Goal: Communication & Community: Answer question/provide support

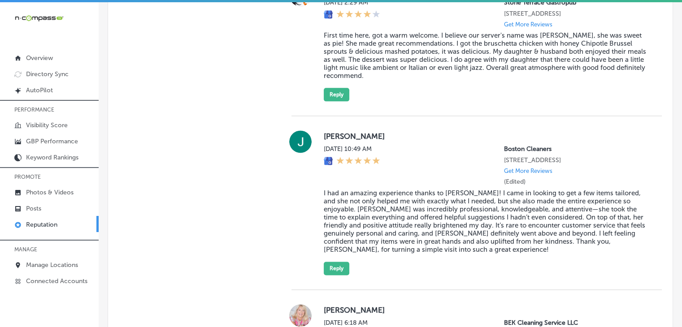
scroll to position [567, 0]
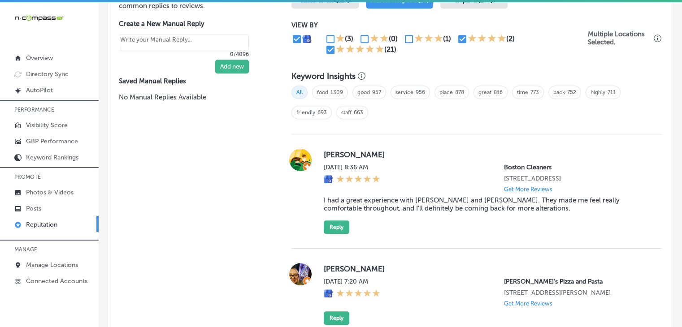
drag, startPoint x: 346, startPoint y: 246, endPoint x: 347, endPoint y: 239, distance: 7.2
click at [346, 246] on div "Crystal Williams Mon, Sep 22, 2025 8:36 AM Boston Cleaners 10530 Southern Highl…" at bounding box center [476, 192] width 370 height 114
click at [347, 234] on div "Crystal Williams Mon, Sep 22, 2025 8:36 AM Boston Cleaners 10530 Southern Highl…" at bounding box center [486, 191] width 324 height 85
click at [348, 244] on div "Crystal Williams Mon, Sep 22, 2025 8:36 AM Boston Cleaners 10530 Southern Highl…" at bounding box center [476, 192] width 370 height 114
click at [348, 234] on div "Crystal Williams Mon, Sep 22, 2025 8:36 AM Boston Cleaners 10530 Southern Highl…" at bounding box center [486, 191] width 324 height 85
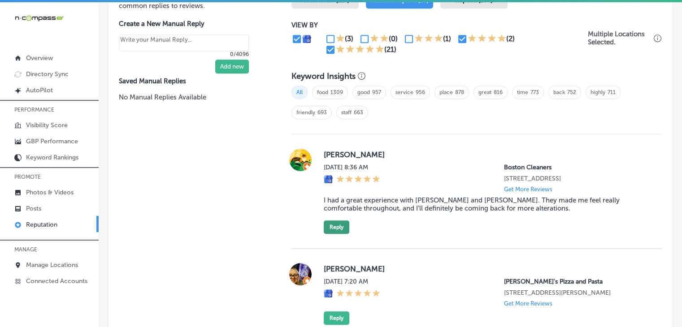
click at [343, 233] on button "Reply" at bounding box center [337, 227] width 26 height 13
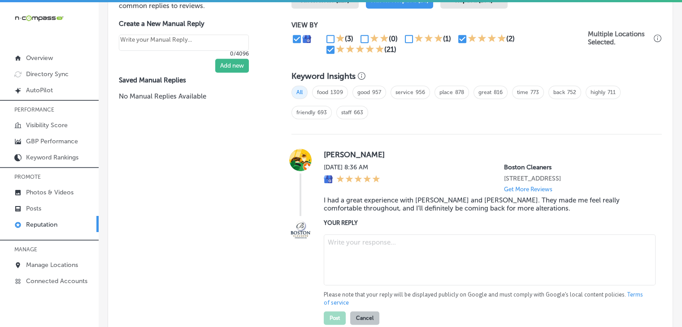
click at [347, 261] on textarea at bounding box center [490, 259] width 332 height 51
paste textarea "Adi and Holly are thrilled to hear that they made you feel comfortable througho…"
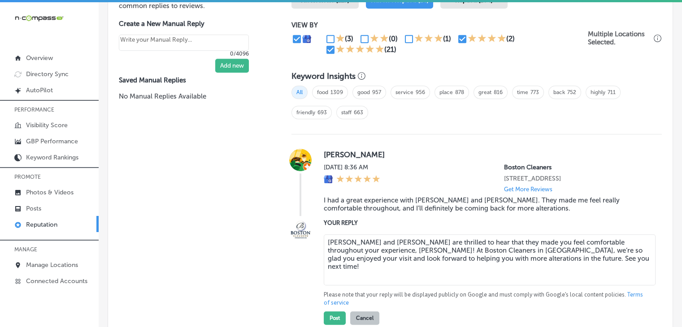
type textarea "Adi and Holly are thrilled to hear that they made you feel comfortable througho…"
type textarea "x"
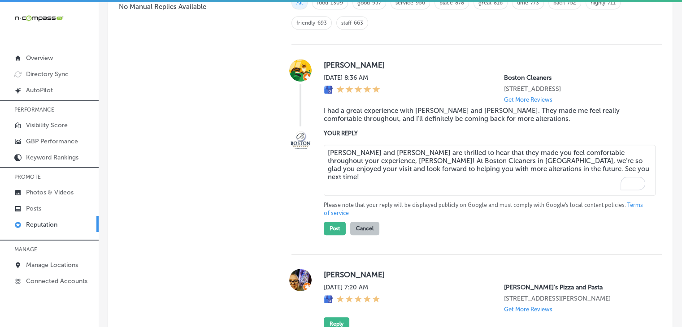
type textarea "Adi and Holly are thrilled to hear that they made you feel comfortable througho…"
click at [324, 235] on div "Post Cancel" at bounding box center [352, 226] width 56 height 18
click at [327, 235] on button "Post" at bounding box center [335, 228] width 22 height 13
type textarea "x"
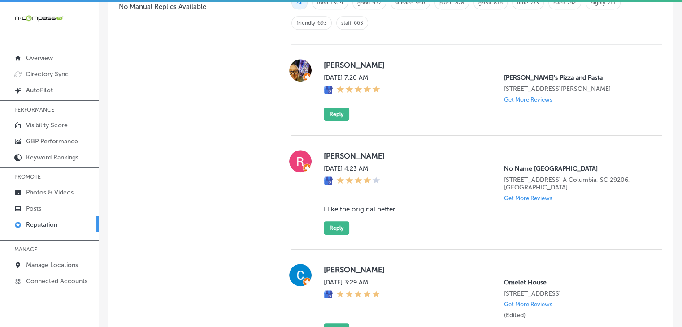
scroll to position [1031, 0]
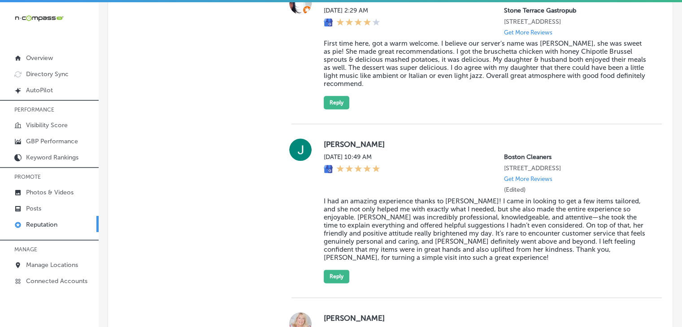
click at [334, 298] on div "Jules Lopez Sun, Sep 21, 2025 10:49 AM Boston Cleaners 10530 Southern Highlands…" at bounding box center [476, 211] width 370 height 174
click at [334, 283] on button "Reply" at bounding box center [337, 276] width 26 height 13
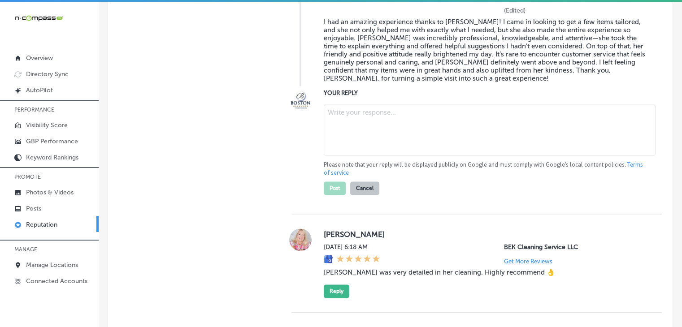
click at [409, 139] on textarea at bounding box center [490, 129] width 332 height 51
paste textarea "It’s wonderful to hear that Holly made such a positive impact during your visit…"
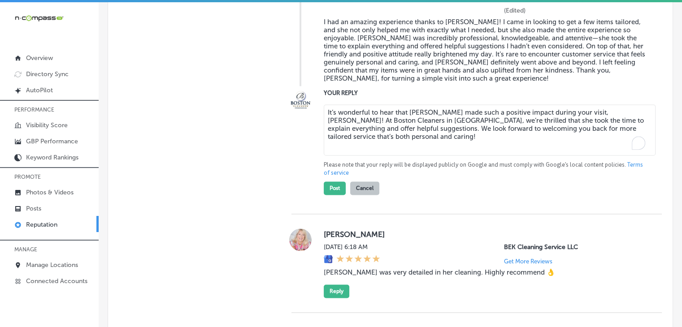
scroll to position [1121, 0]
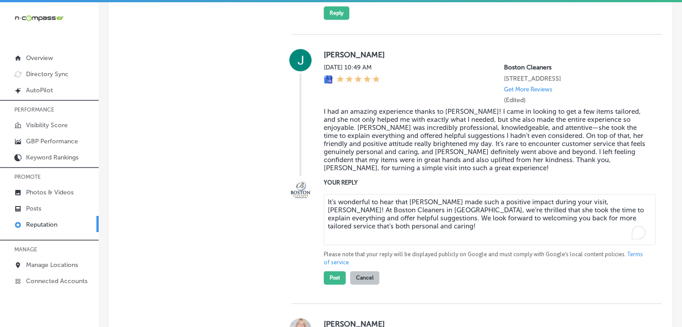
type textarea "It’s wonderful to hear that Holly made such a positive impact during your visit…"
click at [332, 304] on div "Jules Lopez Sun, Sep 21, 2025 10:49 AM Boston Cleaners 10530 Southern Highlands…" at bounding box center [476, 169] width 370 height 269
click at [333, 285] on button "Post" at bounding box center [335, 277] width 22 height 13
type textarea "x"
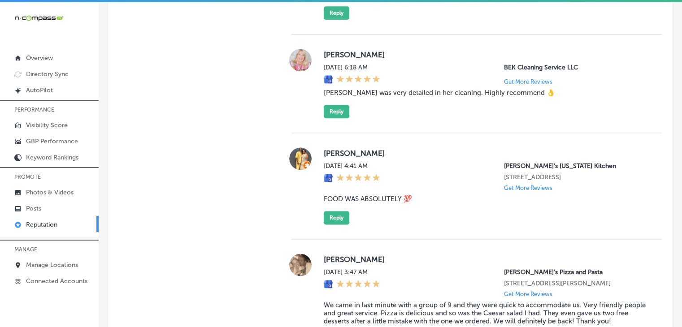
scroll to position [1686, 0]
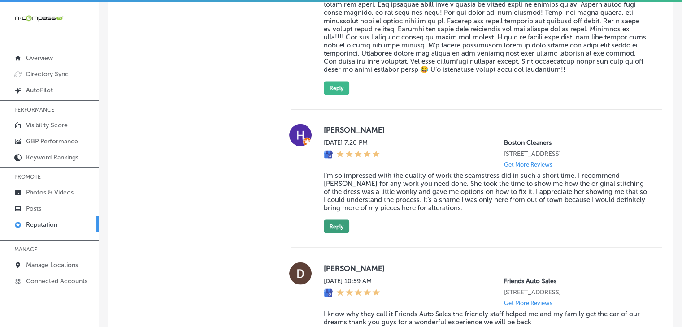
click at [331, 233] on button "Reply" at bounding box center [337, 226] width 26 height 13
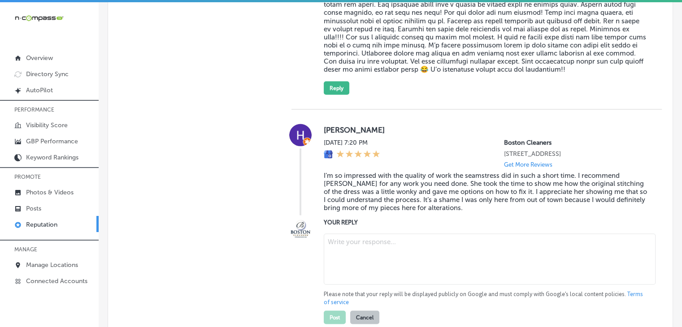
click at [348, 274] on textarea at bounding box center [490, 259] width 332 height 51
paste textarea "We're so happy to hear that Holly’s expertise and attention to detail made your…"
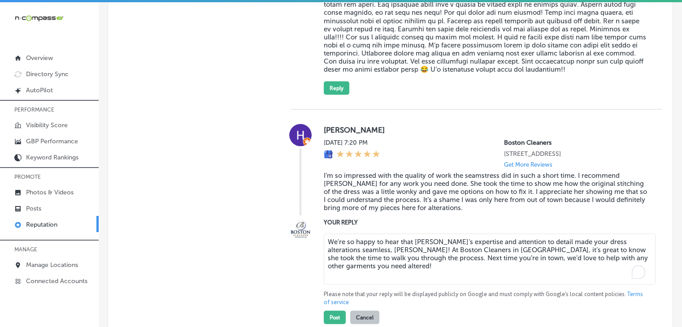
type textarea "We're so happy to hear that Holly’s expertise and attention to detail made your…"
click at [628, 134] on label "Heather Staley" at bounding box center [486, 129] width 324 height 9
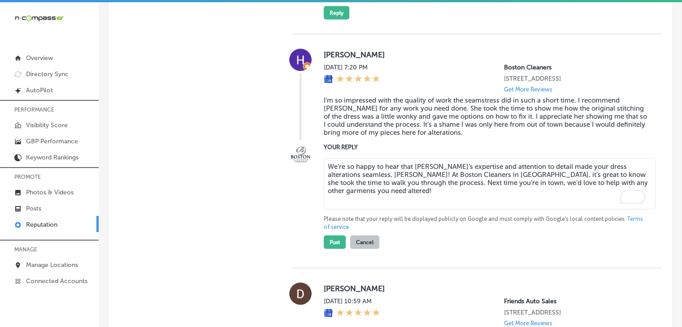
scroll to position [1776, 0]
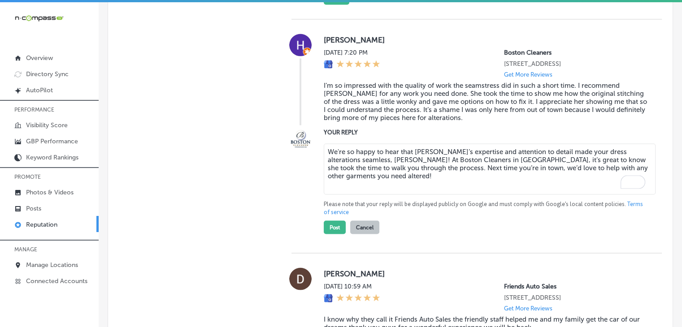
click at [438, 195] on textarea "We're so happy to hear that Holly’s expertise and attention to detail made your…" at bounding box center [490, 169] width 332 height 51
click at [339, 234] on button "Post" at bounding box center [335, 227] width 22 height 13
type textarea "x"
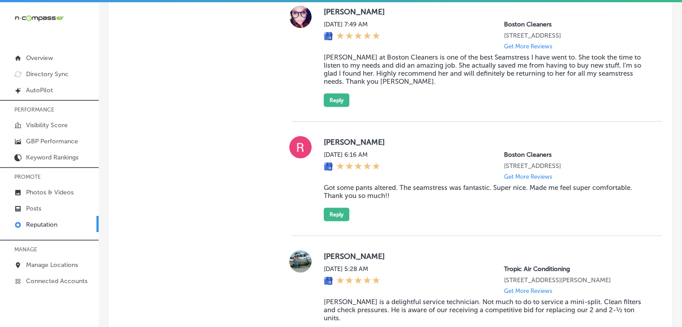
scroll to position [2045, 0]
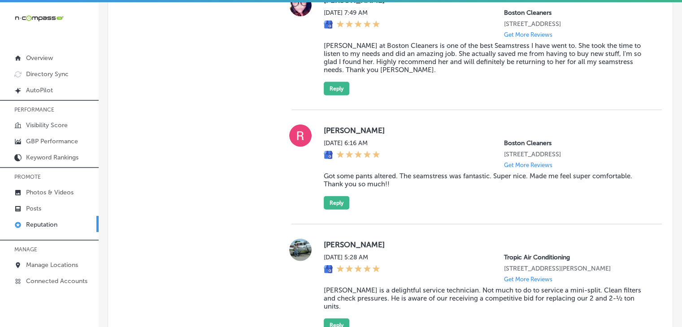
click at [344, 96] on div "Ashley Forbes Sat, Sep 20, 2025 7:49 AM Boston Cleaners 10530 Southern Highland…" at bounding box center [486, 44] width 324 height 101
click at [340, 96] on button "Reply" at bounding box center [337, 88] width 26 height 13
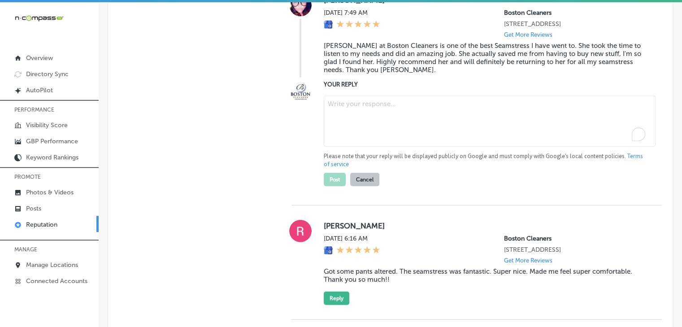
click at [345, 147] on textarea "To enrich screen reader interactions, please activate Accessibility in Grammarl…" at bounding box center [490, 121] width 332 height 51
paste textarea "Holly is so glad to hear that her work saved you from buying new items, Ashley!…"
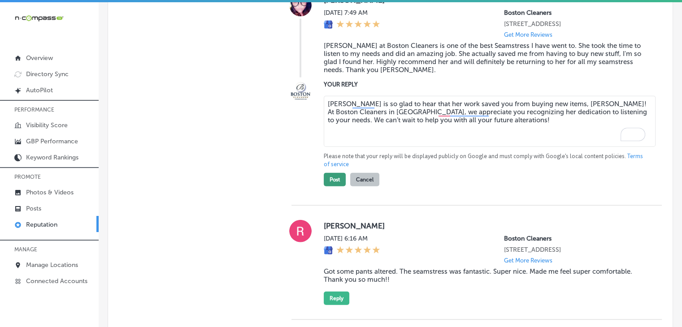
type textarea "Holly is so glad to hear that her work saved you from buying new items, Ashley!…"
drag, startPoint x: 325, startPoint y: 217, endPoint x: 327, endPoint y: 211, distance: 6.7
click at [325, 187] on button "Post" at bounding box center [335, 179] width 22 height 13
type textarea "x"
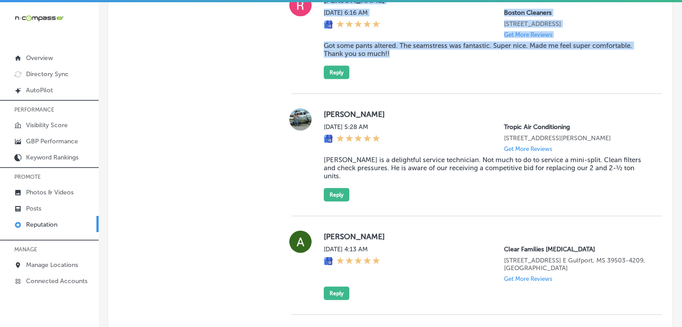
drag, startPoint x: 346, startPoint y: 38, endPoint x: 447, endPoint y: 97, distance: 117.2
click at [447, 79] on div "Ronald Koch Sat, Sep 20, 2025 6:16 AM Boston Cleaners 10530 Southern Highlands …" at bounding box center [476, 36] width 370 height 85
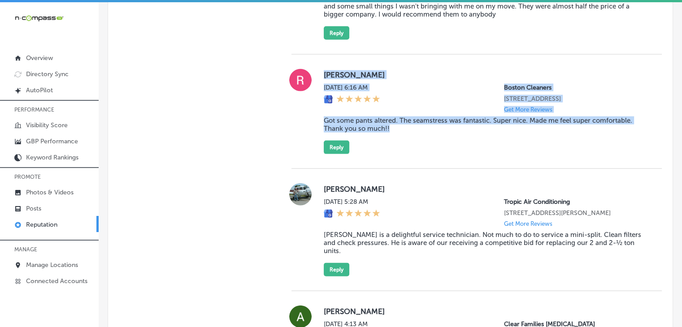
scroll to position [1955, 0]
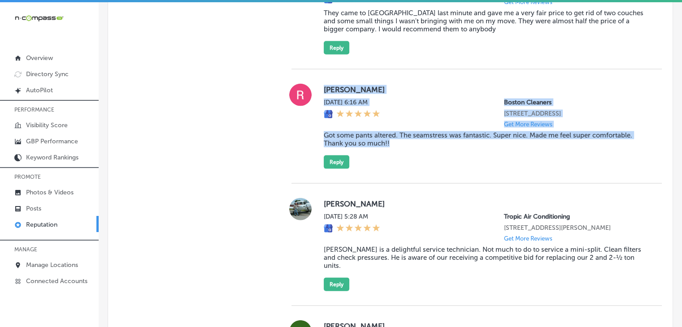
click at [434, 128] on div "Sat, Sep 20, 2025 6:16 AM Boston Cleaners 10530 Southern Highlands Pkwy # 100 L…" at bounding box center [486, 113] width 324 height 29
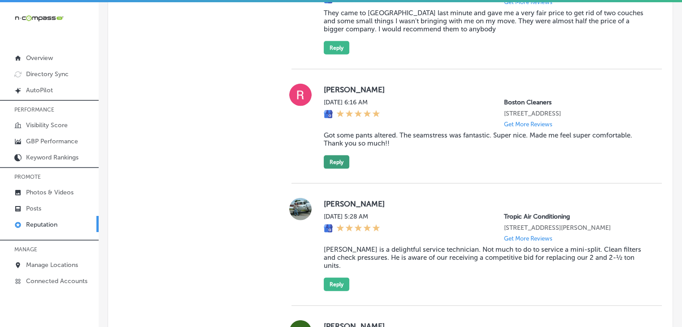
click at [335, 169] on button "Reply" at bounding box center [337, 162] width 26 height 13
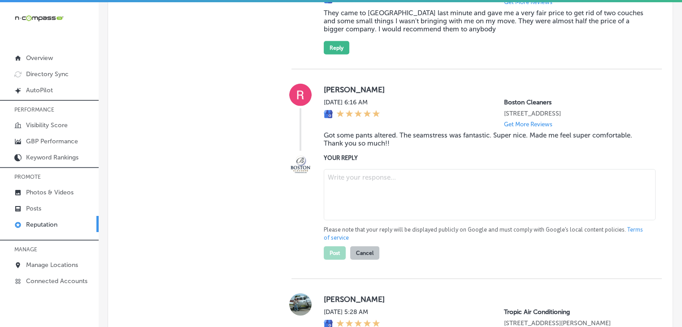
click at [350, 209] on textarea at bounding box center [490, 194] width 332 height 51
paste textarea "We’re so glad to hear that you had a great experience with our seamstress, Rona…"
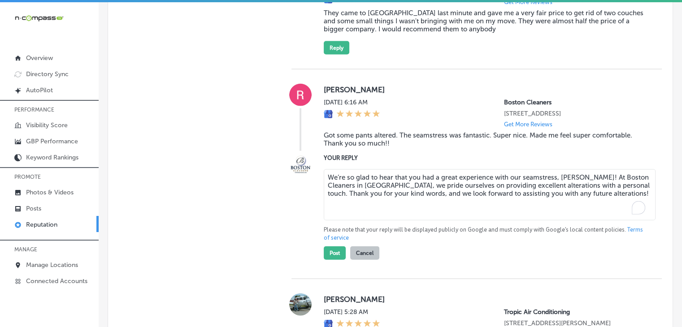
click at [571, 214] on textarea "We’re so glad to hear that you had a great experience with our seamstress, Rona…" at bounding box center [490, 194] width 332 height 51
type textarea "We’re so glad to hear that you had a great experience with our seamstress, Rona…"
click at [329, 260] on button "Post" at bounding box center [335, 253] width 22 height 13
type textarea "x"
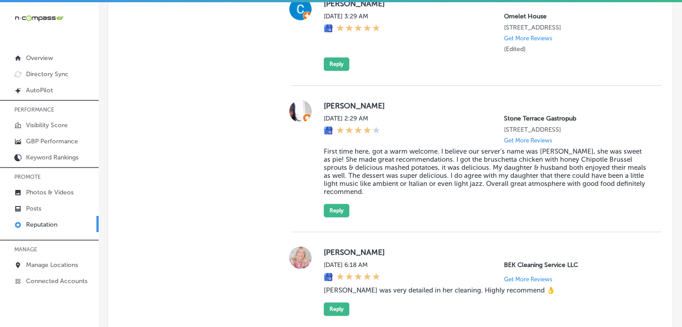
scroll to position [908, 0]
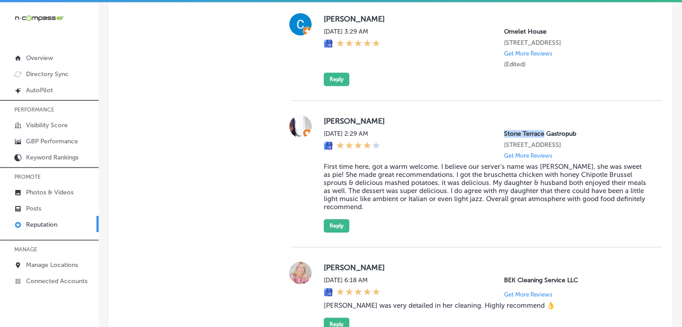
drag, startPoint x: 497, startPoint y: 133, endPoint x: 536, endPoint y: 131, distance: 39.5
click at [536, 131] on div "Mon, Sep 22, 2025 2:29 AM Stone Terrace Gastropub 20626 Stone Oak Pkwy Unit 103…" at bounding box center [486, 144] width 324 height 29
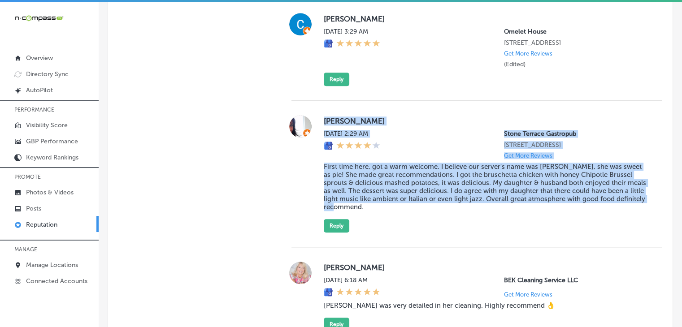
drag, startPoint x: 318, startPoint y: 111, endPoint x: 396, endPoint y: 217, distance: 132.1
click at [396, 217] on div "Melinda Ramirez Mon, Sep 22, 2025 2:29 AM Stone Terrace Gastropub 20626 Stone O…" at bounding box center [476, 174] width 370 height 147
copy div "Melinda Ramirez Mon, Sep 22, 2025 2:29 AM Stone Terrace Gastropub 20626 Stone O…"
click at [340, 233] on button "Reply" at bounding box center [337, 225] width 26 height 13
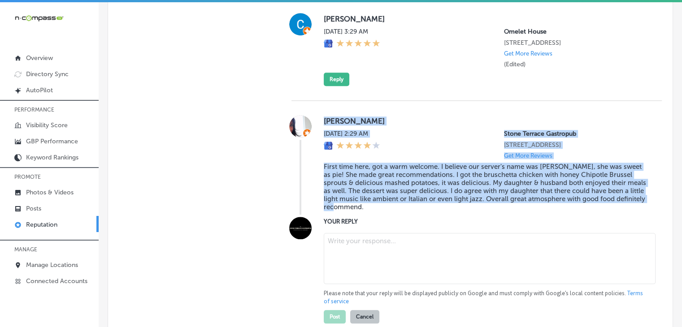
click at [353, 255] on textarea at bounding box center [490, 258] width 332 height 51
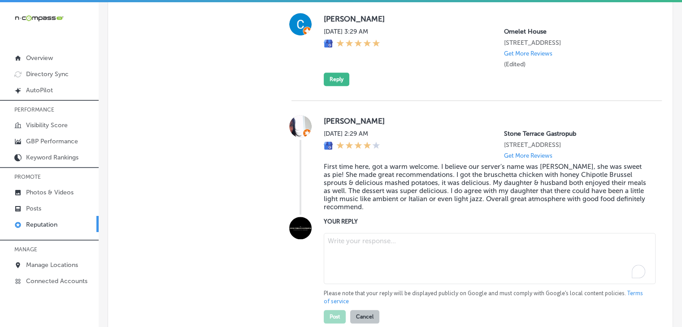
paste textarea "[PERSON_NAME], we’re so happy to hear that you had a wonderful first visit to […"
type textarea "[PERSON_NAME], we’re so happy to hear that you had a wonderful first visit to […"
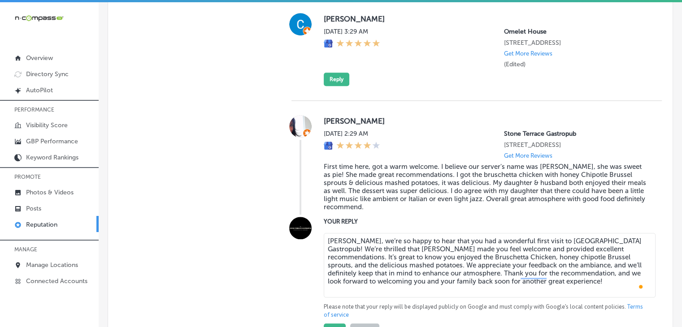
scroll to position [998, 0]
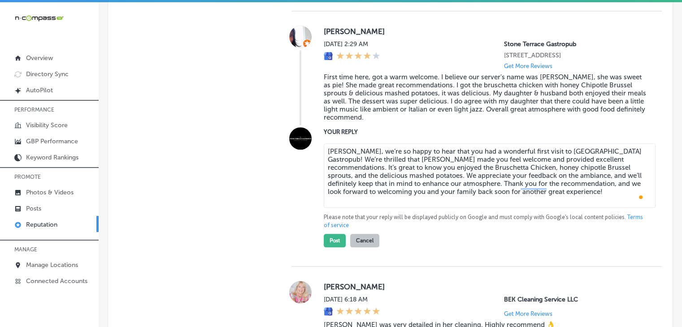
type textarea "[PERSON_NAME], we’re so happy to hear that you had a wonderful first visit to […"
click at [321, 248] on div "YOUR REPLY [PERSON_NAME], we’re so happy to hear that you had a wonderful first…" at bounding box center [476, 187] width 370 height 120
click at [324, 246] on button "Post" at bounding box center [335, 240] width 22 height 13
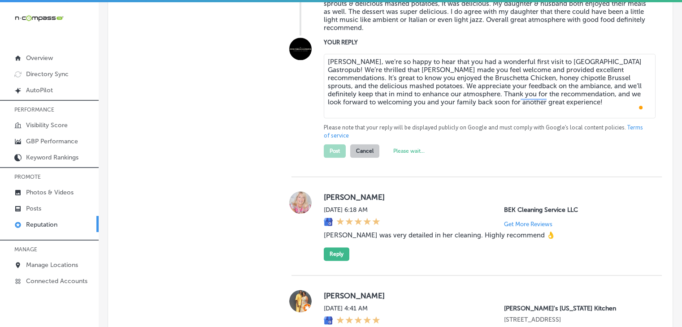
type textarea "x"
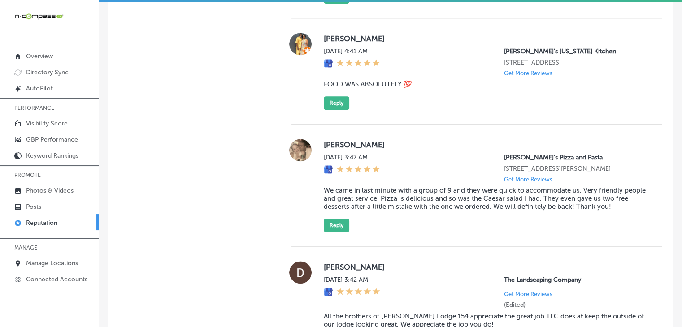
scroll to position [1087, 0]
click at [376, 175] on div at bounding box center [376, 170] width 9 height 10
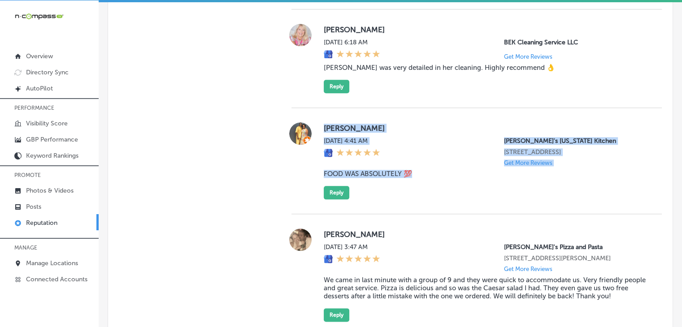
drag, startPoint x: 424, startPoint y: 173, endPoint x: 323, endPoint y: 128, distance: 111.0
click at [324, 128] on div "[PERSON_NAME][DATE] 4:41 AM [PERSON_NAME]'s [US_STATE] Kitchen [STREET_ADDRESS]…" at bounding box center [486, 160] width 324 height 77
copy div "[PERSON_NAME][DATE] 4:41 AM Popeye's [US_STATE] Kitchen [STREET_ADDRESS] Get Mo…"
click at [409, 188] on div "[PERSON_NAME][DATE] 4:41 AM [PERSON_NAME]'s [US_STATE] Kitchen [STREET_ADDRESS]…" at bounding box center [486, 160] width 324 height 77
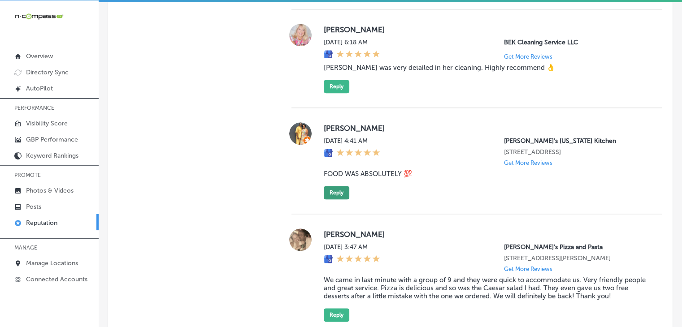
click at [334, 189] on button "Reply" at bounding box center [337, 192] width 26 height 13
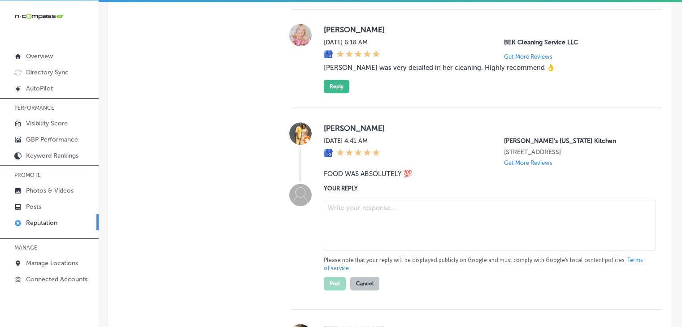
click at [364, 232] on textarea at bounding box center [490, 225] width 332 height 51
paste textarea "Thank you for the 5-star review, [PERSON_NAME]! We’re so glad to hear you loved…"
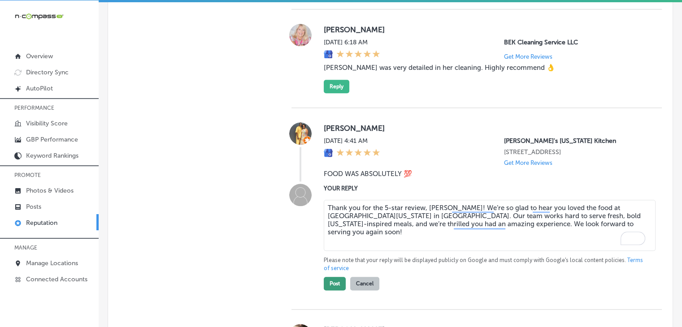
type textarea "Thank you for the 5-star review, [PERSON_NAME]! We’re so glad to hear you loved…"
click at [330, 286] on button "Post" at bounding box center [335, 283] width 22 height 13
type textarea "x"
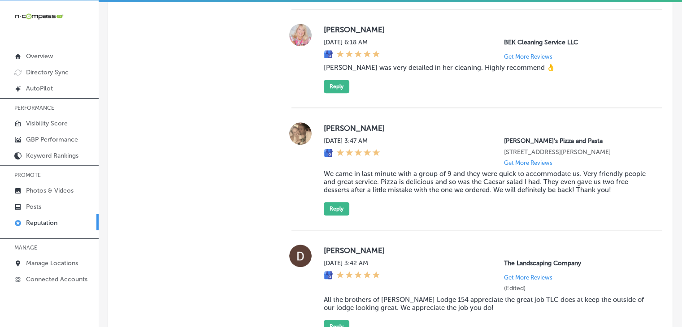
click at [624, 201] on div "[PERSON_NAME][DATE] 3:47 AM [PERSON_NAME]'s Pizza and Pasta [STREET_ADDRESS][PE…" at bounding box center [486, 168] width 324 height 93
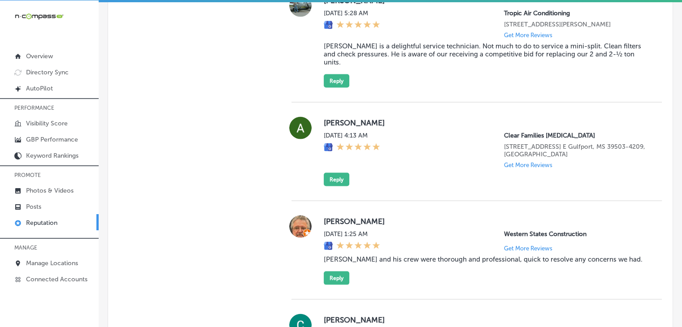
scroll to position [1805, 0]
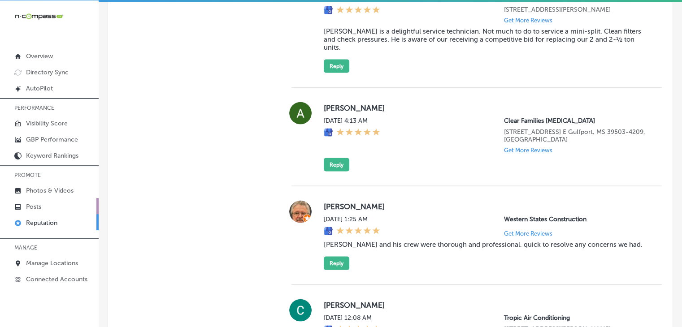
click at [60, 211] on link "Posts" at bounding box center [49, 206] width 99 height 16
